Goal: Task Accomplishment & Management: Complete application form

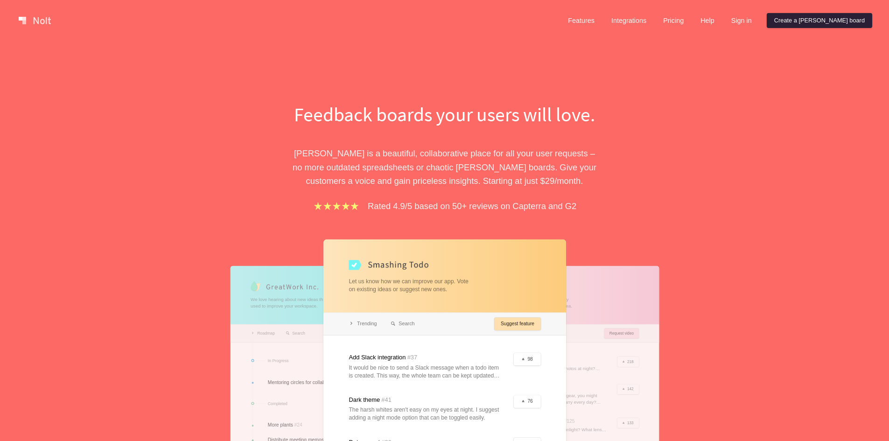
click at [819, 24] on link "Create a Nolt board" at bounding box center [818, 20] width 105 height 15
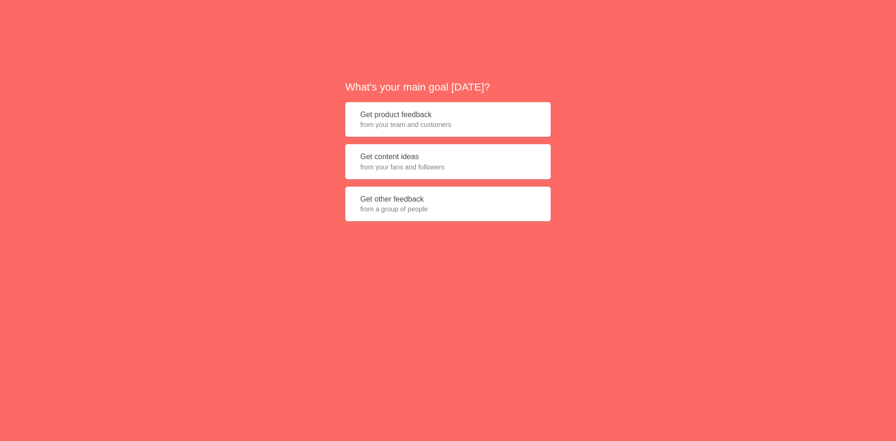
click at [398, 157] on button "Get content ideas from your fans and followers" at bounding box center [447, 161] width 205 height 35
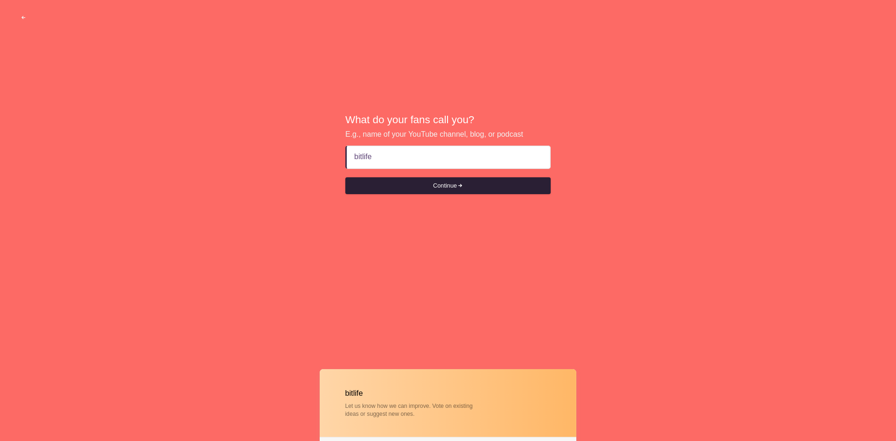
click at [438, 182] on button "Continue" at bounding box center [447, 185] width 205 height 17
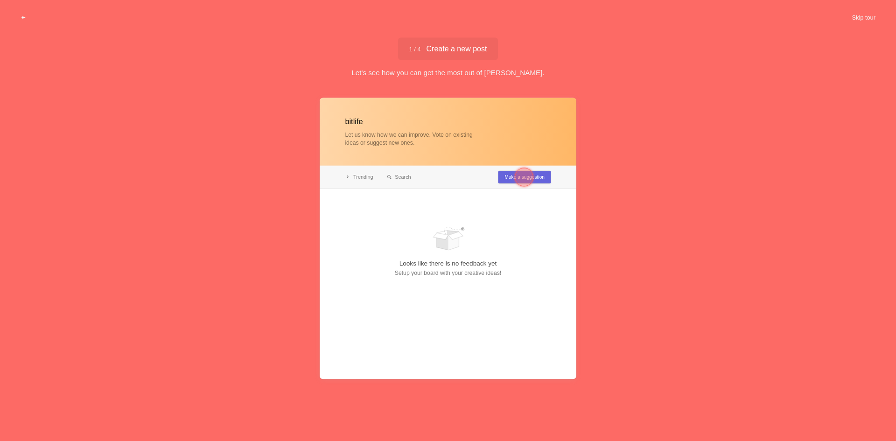
type input "bitlife"
click at [518, 176] on div at bounding box center [523, 177] width 19 height 19
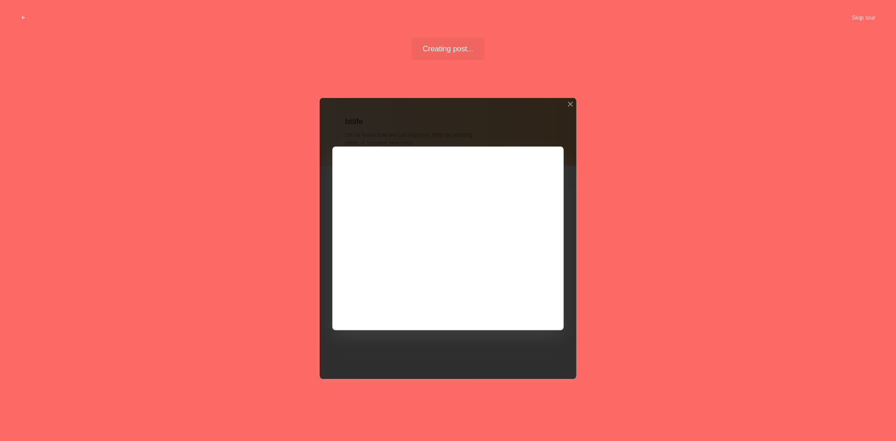
click at [574, 102] on div at bounding box center [448, 238] width 257 height 281
click at [569, 104] on div at bounding box center [570, 104] width 7 height 7
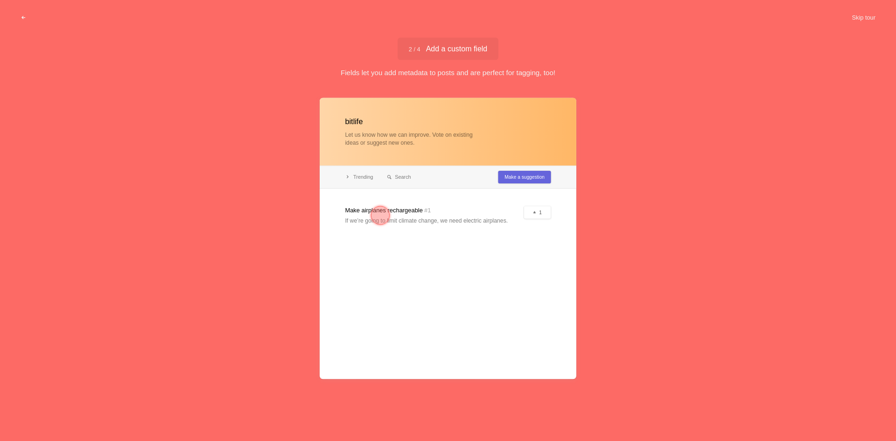
click at [458, 261] on div at bounding box center [448, 238] width 257 height 281
click at [856, 17] on button "Skip tour" at bounding box center [863, 17] width 46 height 17
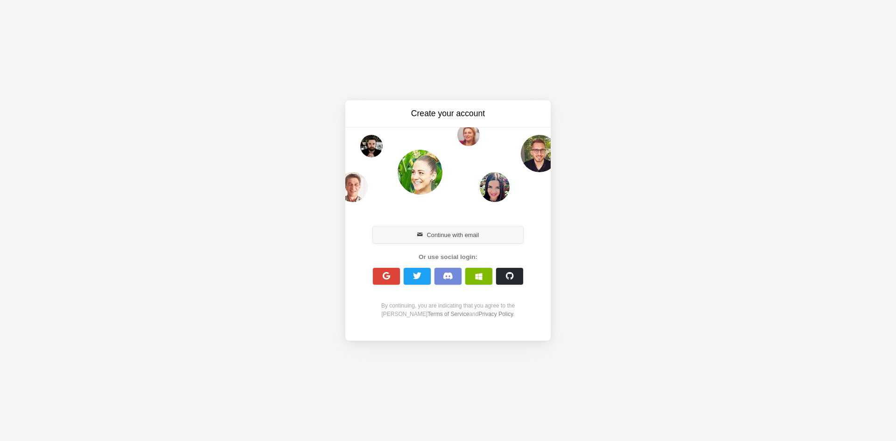
click at [445, 235] on button "Continue with email" at bounding box center [448, 234] width 150 height 17
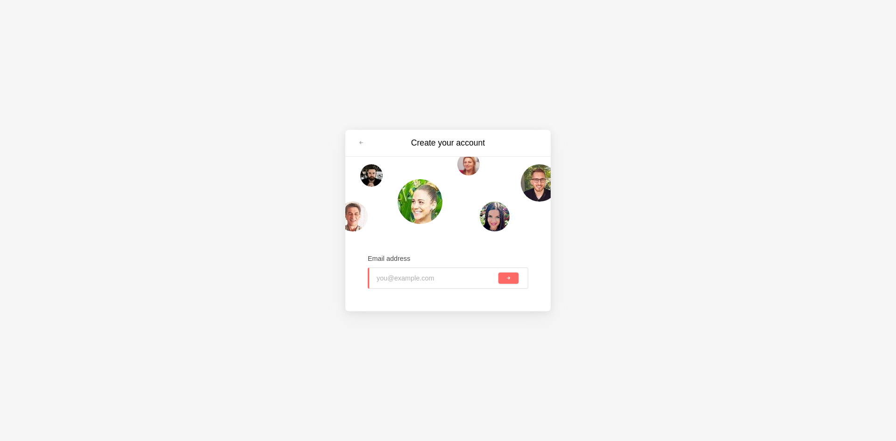
paste input "dreadful.constrictor.oquh@rapidletter.net"
click at [507, 282] on button "submit" at bounding box center [508, 277] width 20 height 11
type input "dreadful.constrictor.oquh@rapidletter.net"
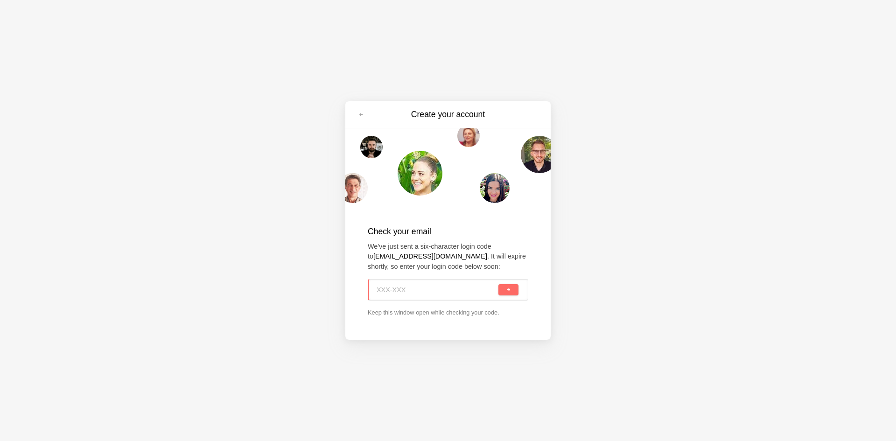
paste input "YGL-XAF"
type input "YGL-XAF"
click at [507, 296] on div "YGL-XAF" at bounding box center [448, 289] width 160 height 21
click at [501, 294] on button "submit" at bounding box center [508, 289] width 20 height 11
